Goal: Transaction & Acquisition: Purchase product/service

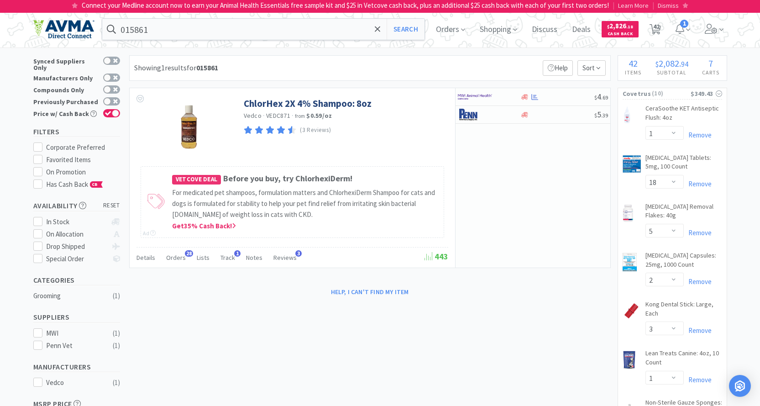
select select "1"
select select "18"
select select "5"
select select "2"
select select "3"
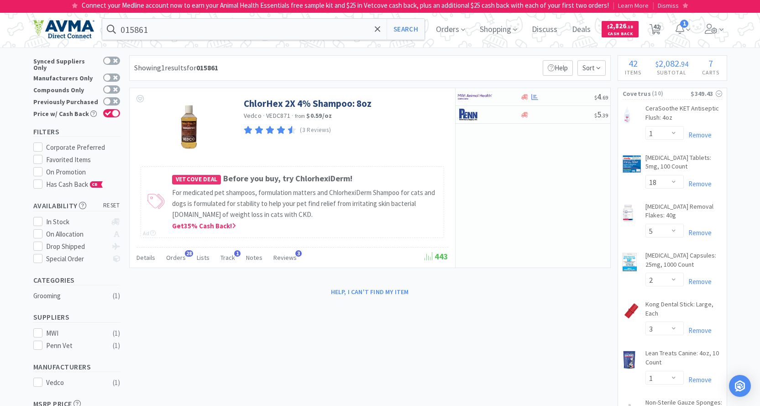
select select "1"
select select "2"
select select "1"
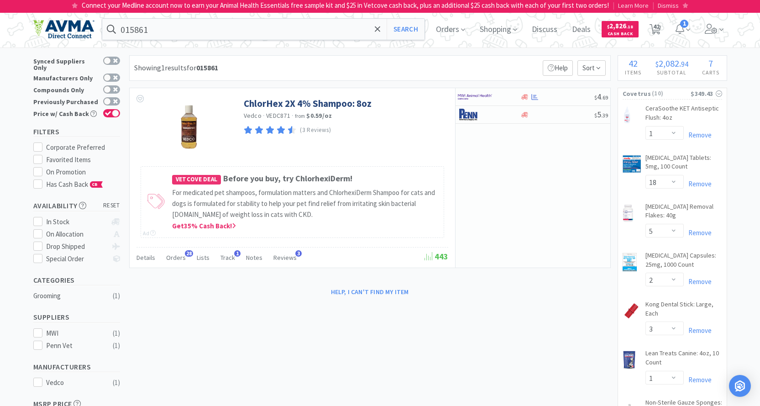
select select "1"
select select "2"
select select "1"
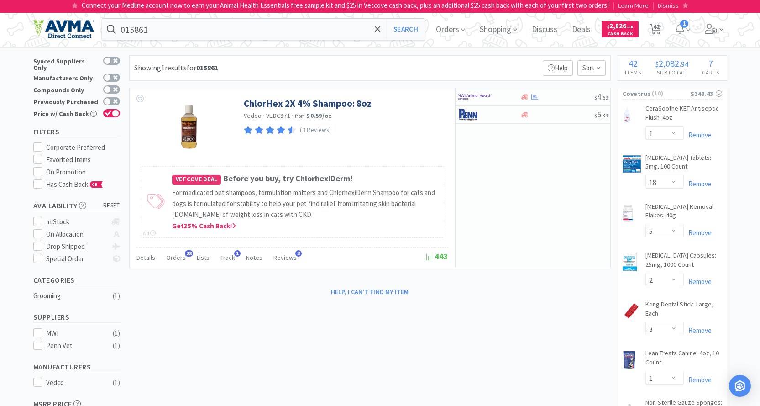
select select "3"
select select "1"
select select "2"
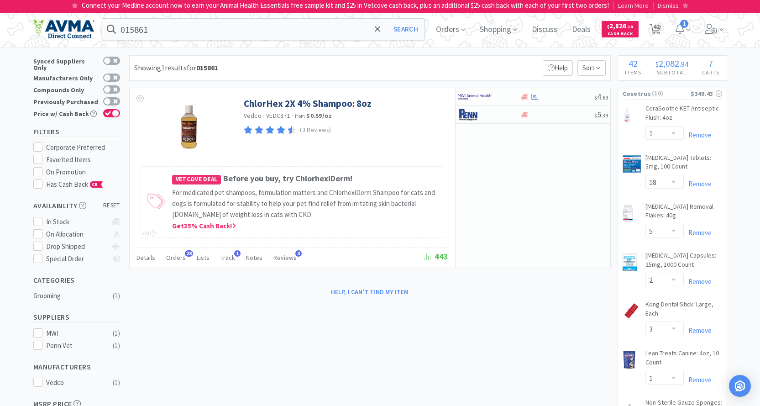
select select "1"
select select "2"
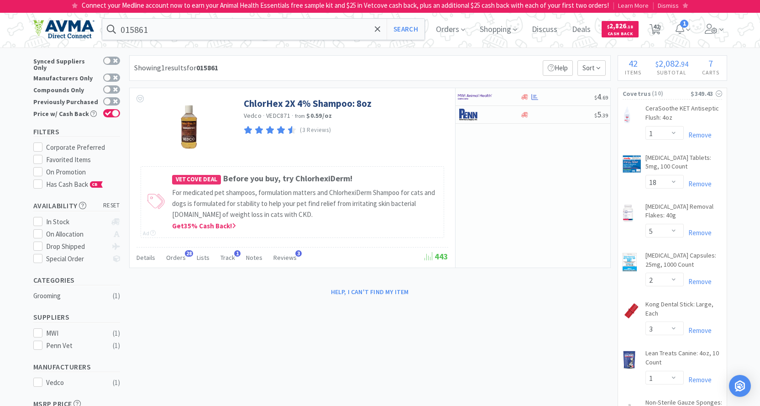
select select "2"
select select "1"
select select "2"
select select "1"
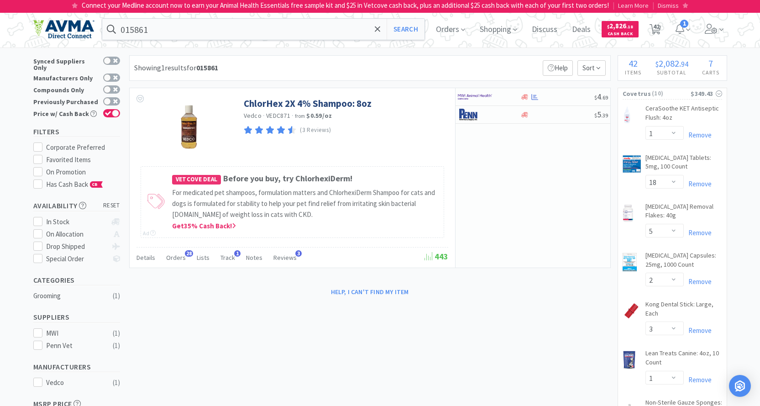
select select "1"
select select "3"
select select "1"
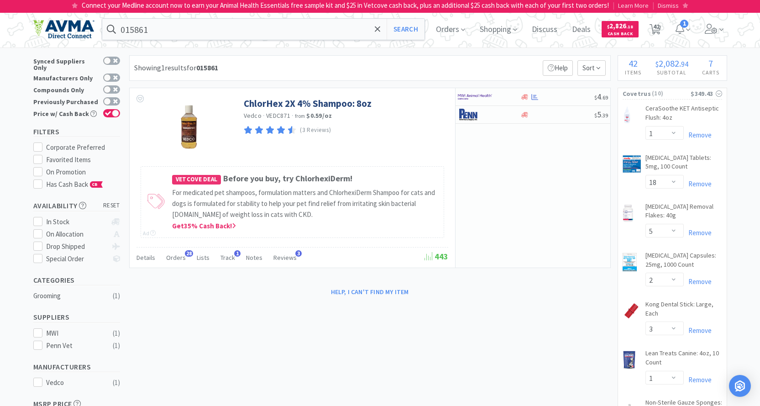
select select "5"
select select "1"
select select "3"
select select "12"
select select "3"
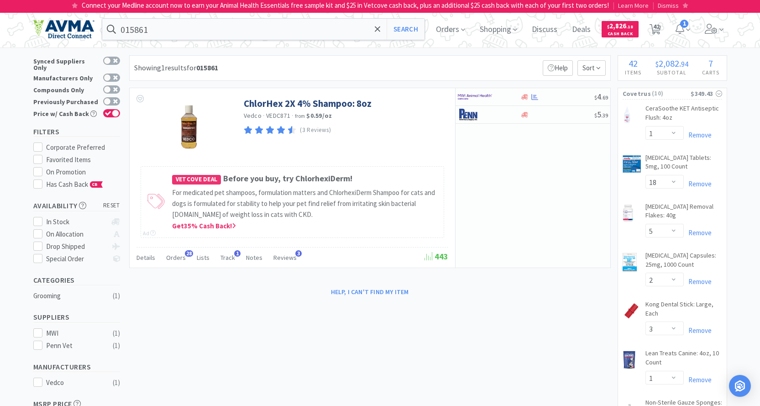
select select "3"
select select "1"
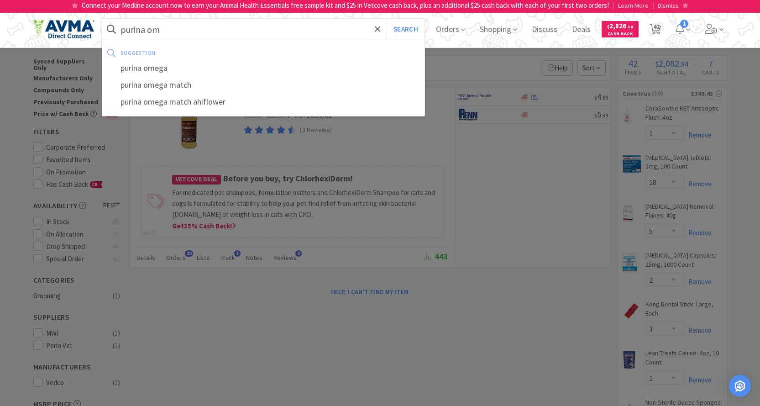
type input "purina om"
click at [387, 19] on button "Search" at bounding box center [406, 29] width 38 height 21
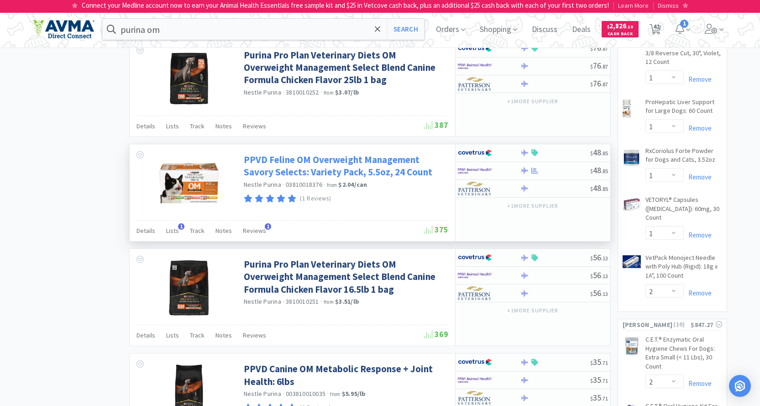
scroll to position [1141, 0]
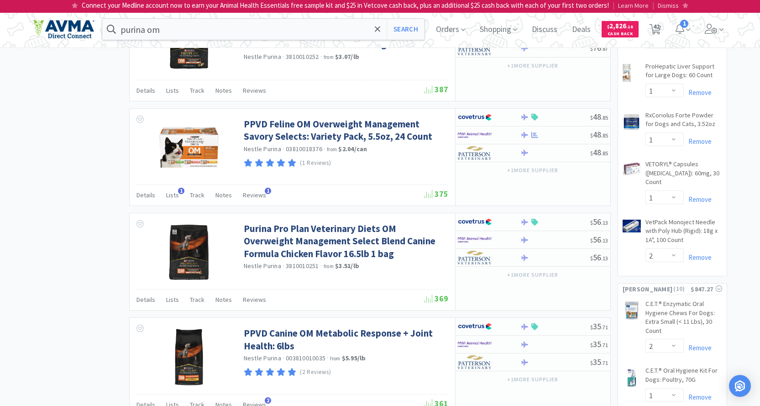
select select "7"
select select "1"
select select "2"
select select "3"
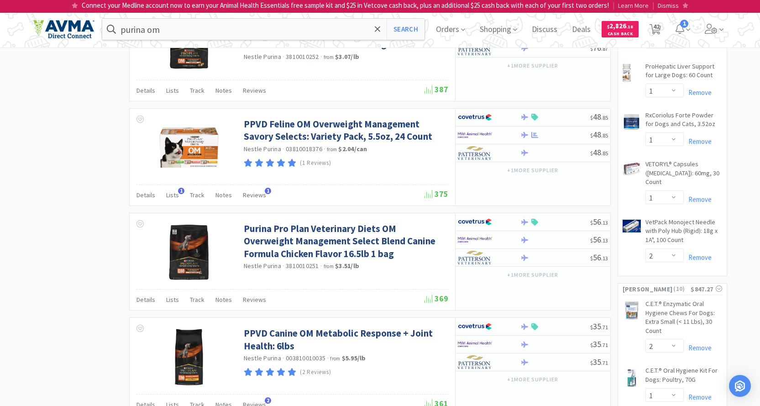
select select "1"
select select "2"
select select "1"
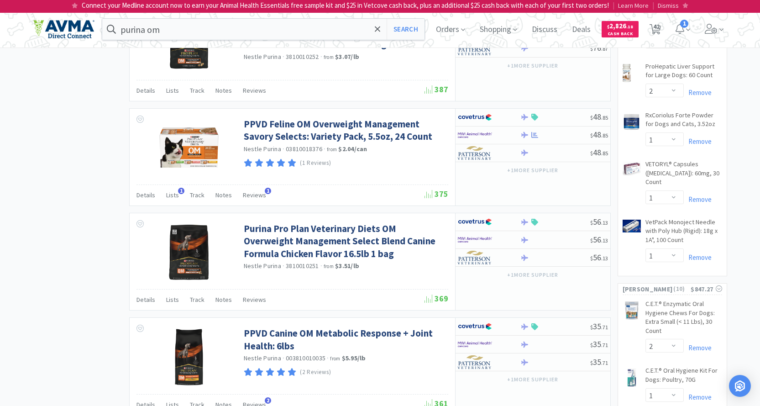
select select "1"
select select "2"
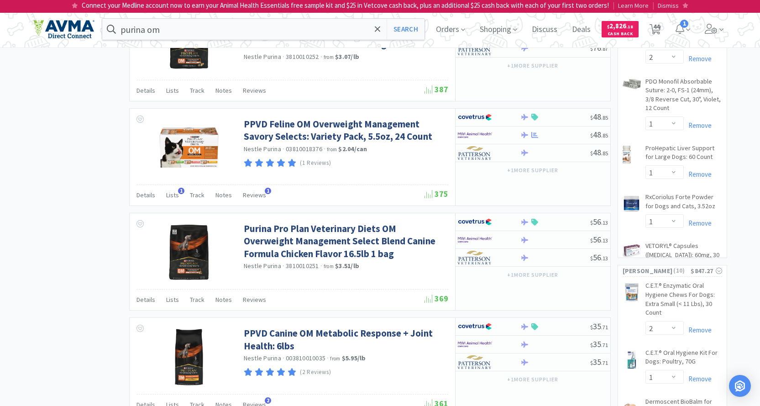
select select "1"
select select "3"
select select "1"
select select "3"
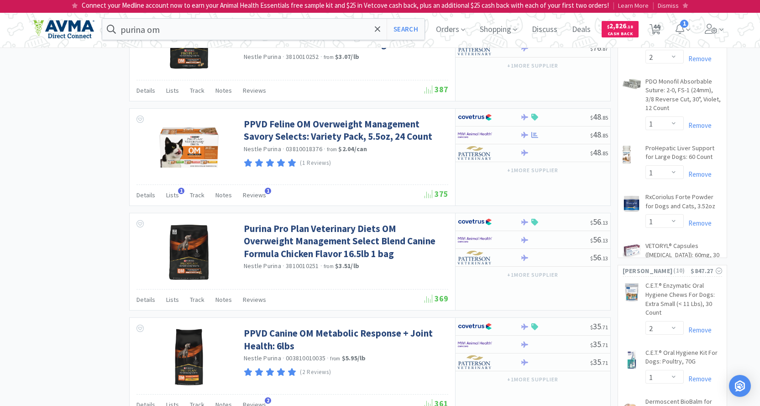
select select "1"
select select "2"
select select "1"
select select "3"
select select "1"
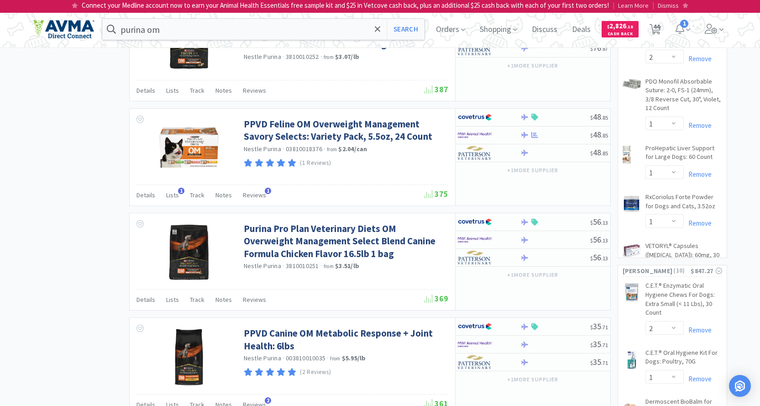
select select "1"
